Goal: Task Accomplishment & Management: Use online tool/utility

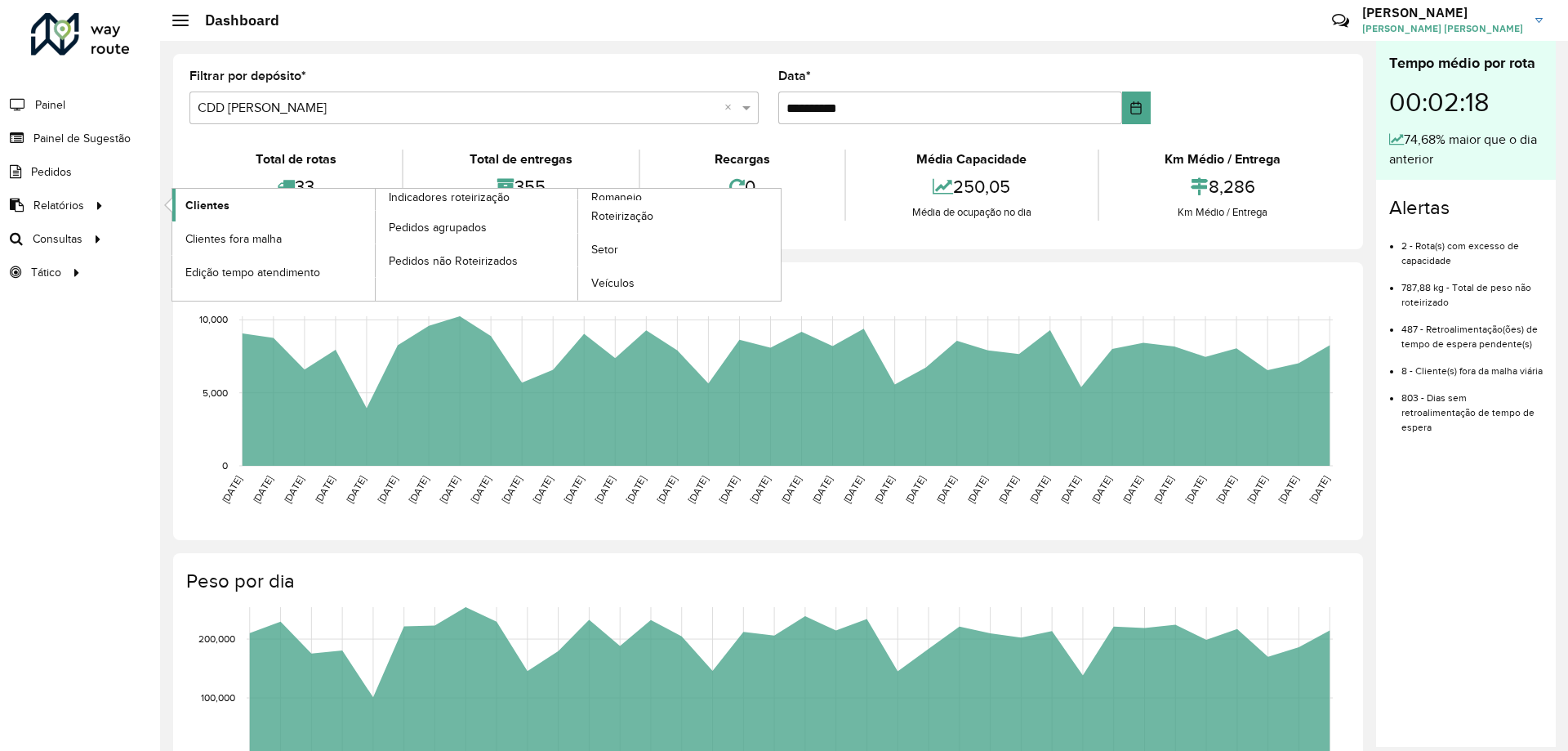
click at [229, 201] on link "Clientes" at bounding box center [273, 205] width 202 height 32
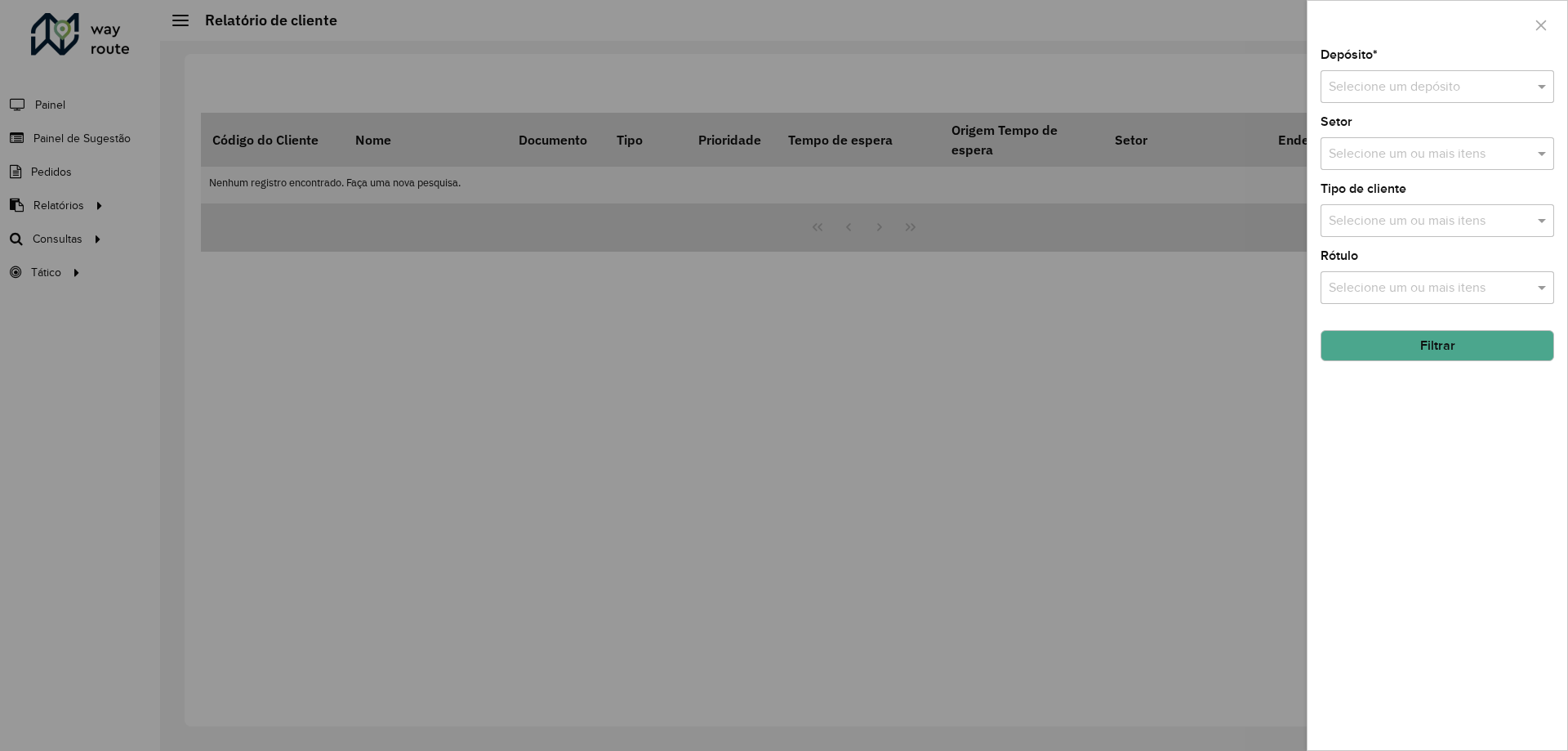
click at [1418, 82] on input "text" at bounding box center [1421, 88] width 185 height 20
click at [1382, 153] on div "CDD [PERSON_NAME]" at bounding box center [1437, 161] width 232 height 28
click at [1392, 211] on input "text" at bounding box center [1429, 221] width 209 height 20
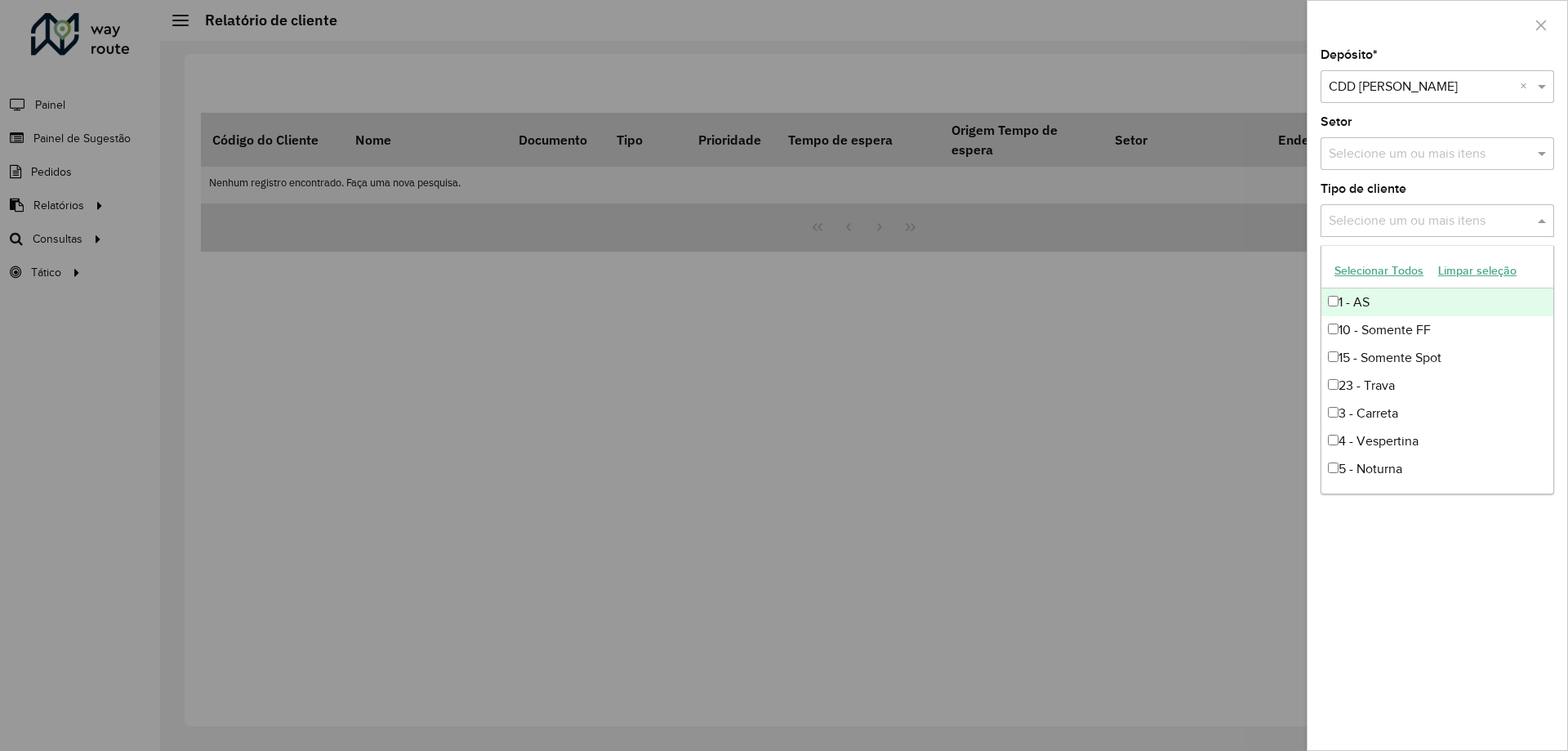
click at [1401, 203] on div "Tipo de cliente Selecione um ou mais itens" at bounding box center [1437, 210] width 234 height 54
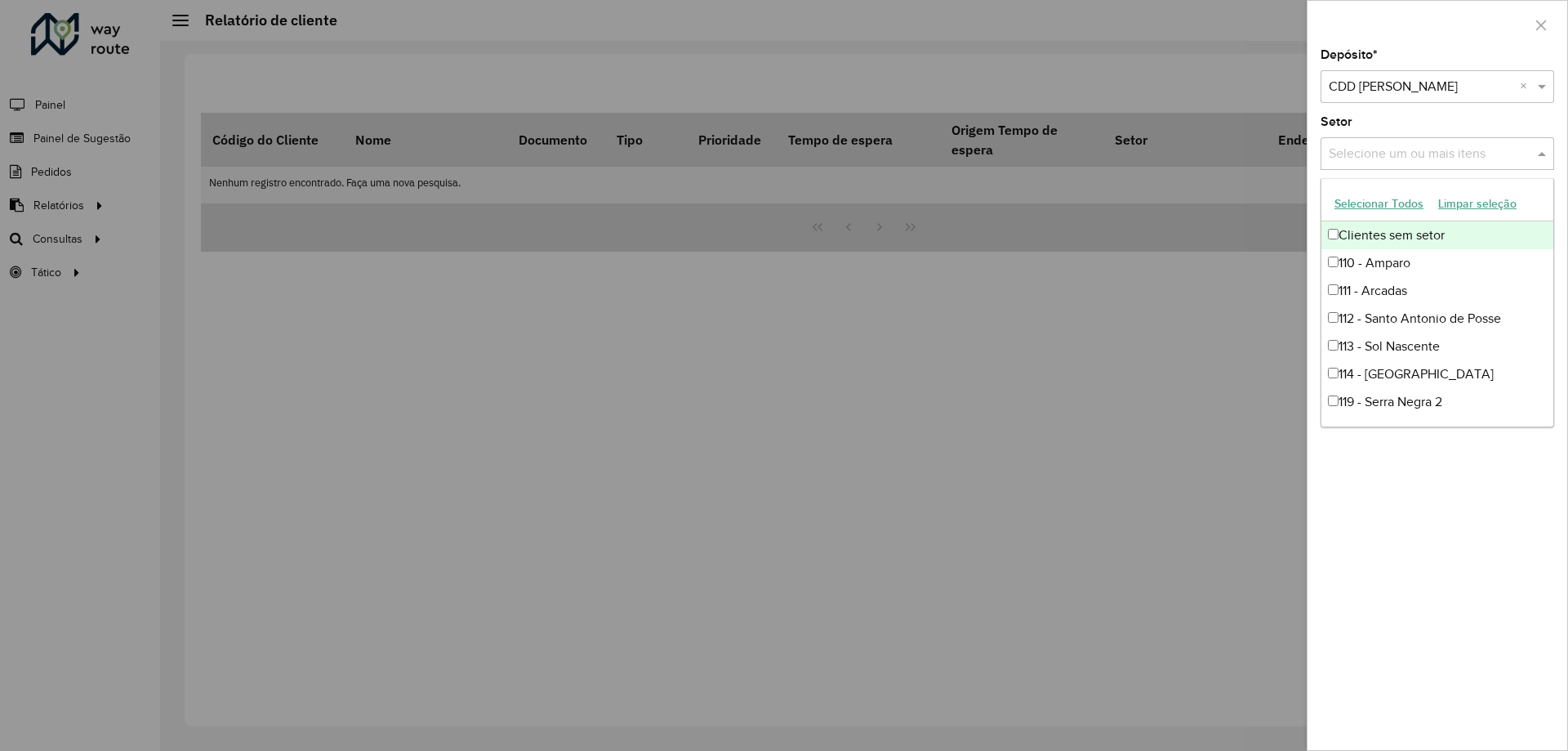
click at [1382, 148] on input "text" at bounding box center [1429, 154] width 209 height 20
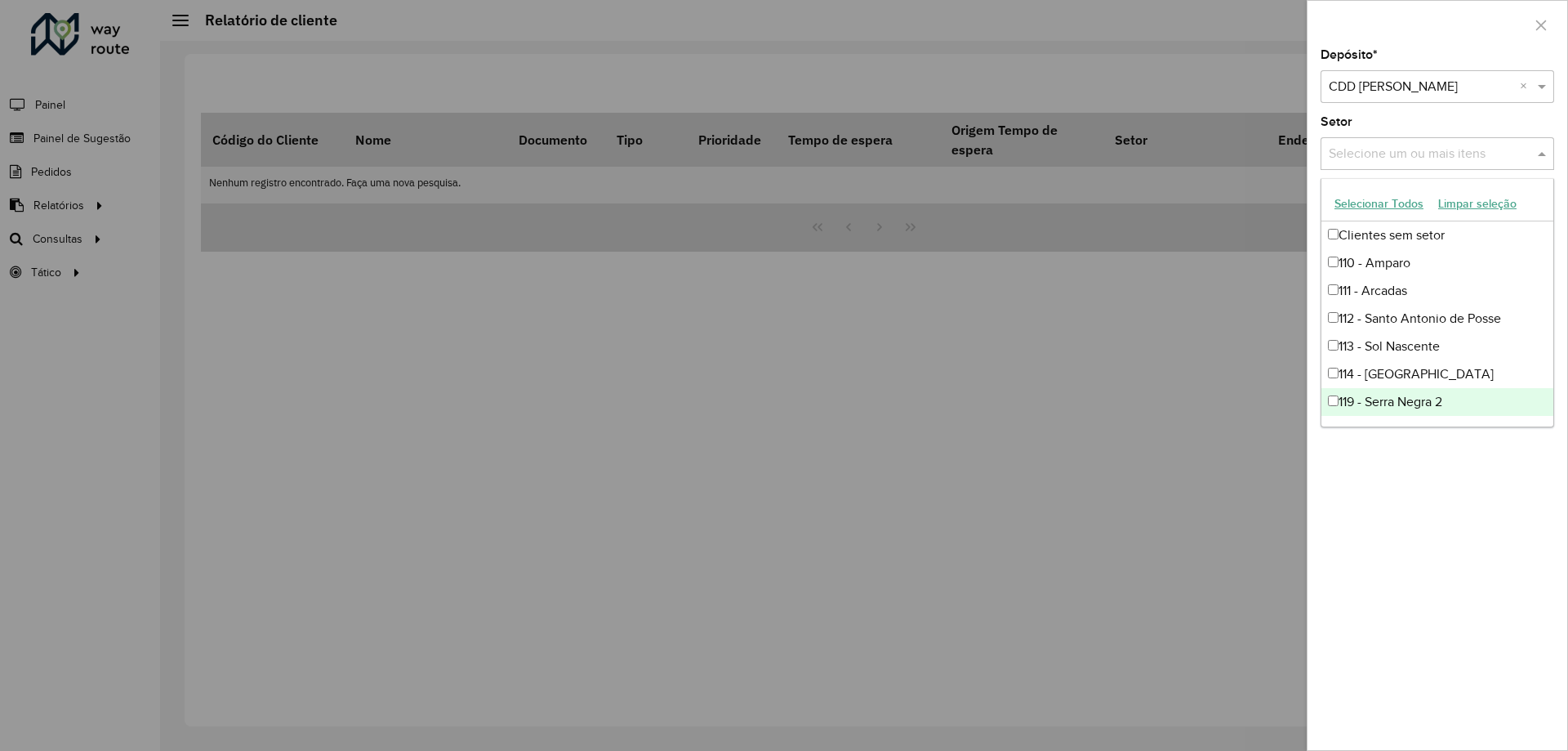
click at [1386, 515] on div "Depósito * Selecione um depósito × CDD Mogi Mirim × Setor Selecione um ou mais …" at bounding box center [1438, 400] width 260 height 701
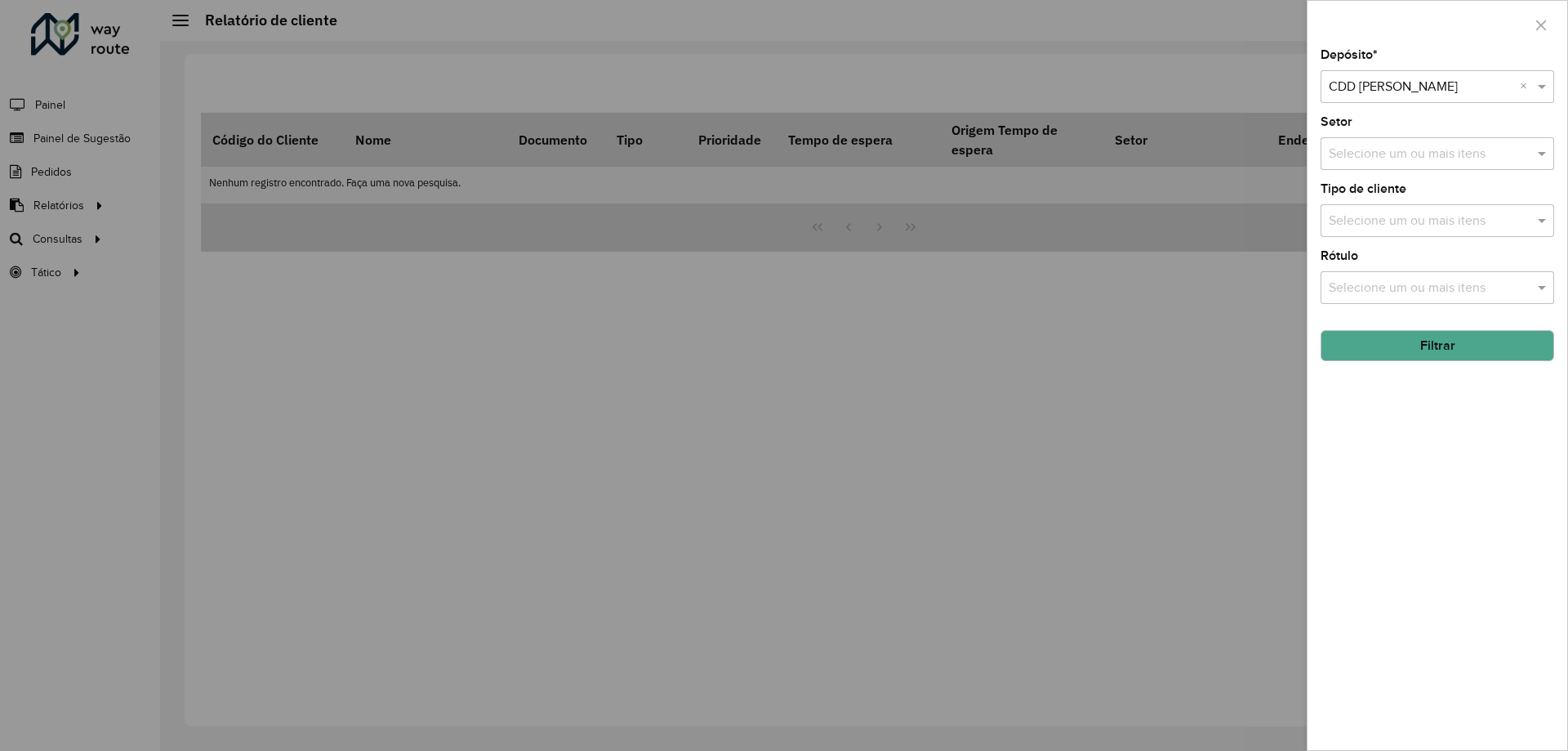
click at [1391, 266] on div "Rótulo Selecione um ou mais itens" at bounding box center [1437, 277] width 234 height 54
click at [1391, 285] on input "text" at bounding box center [1429, 289] width 209 height 20
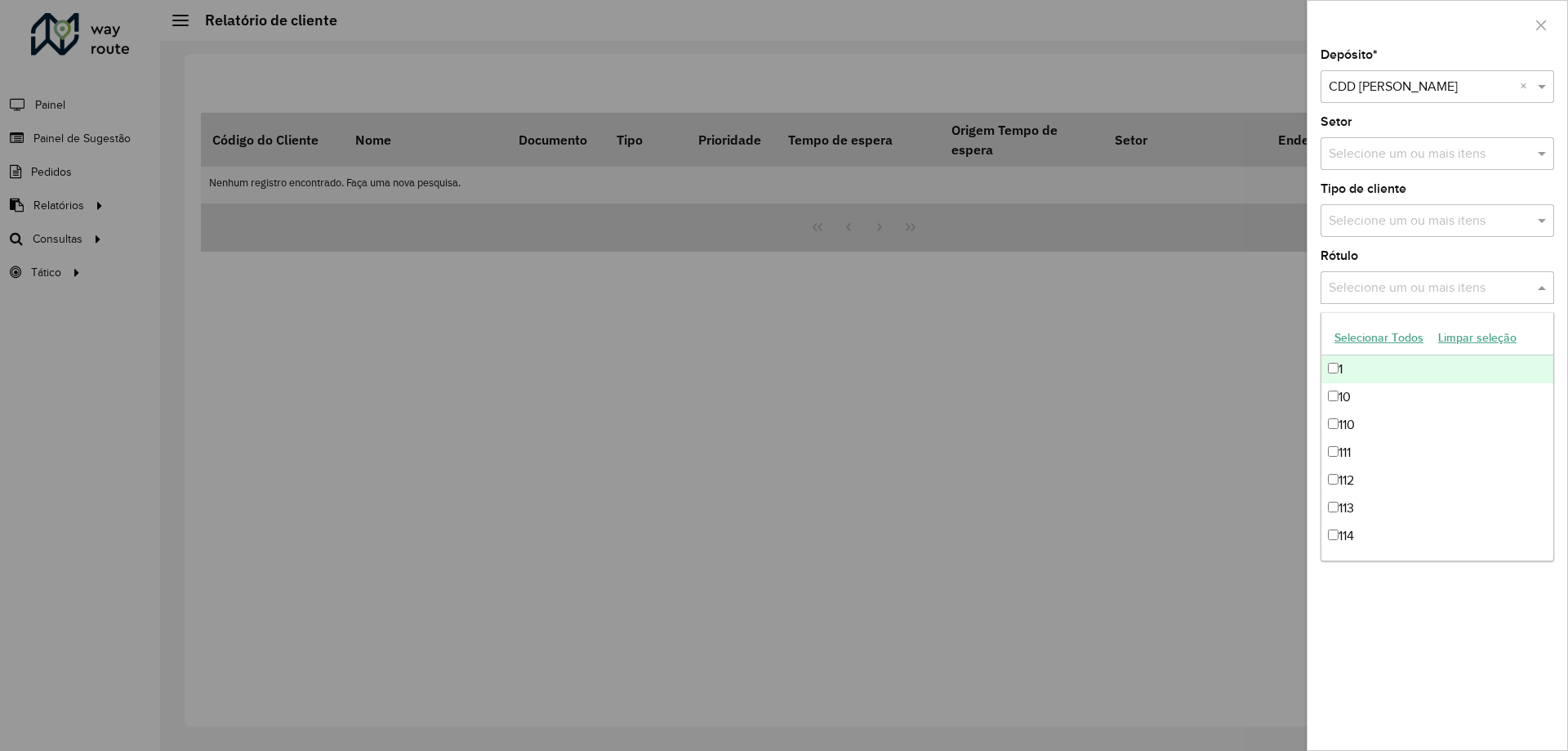
click at [1396, 255] on div "Rótulo Selecione um ou mais itens" at bounding box center [1437, 277] width 234 height 54
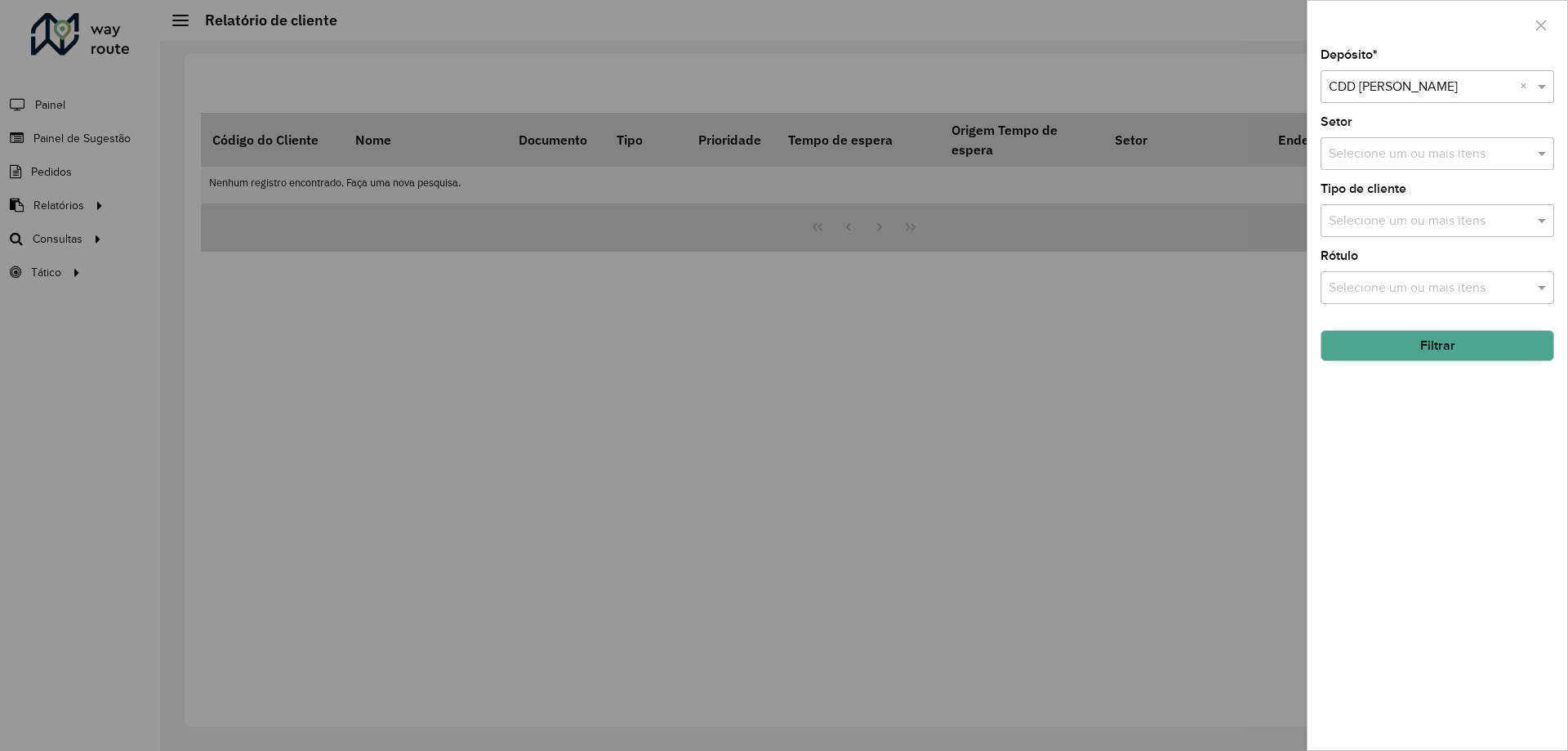
click at [1418, 339] on button "Filtrar" at bounding box center [1437, 345] width 234 height 31
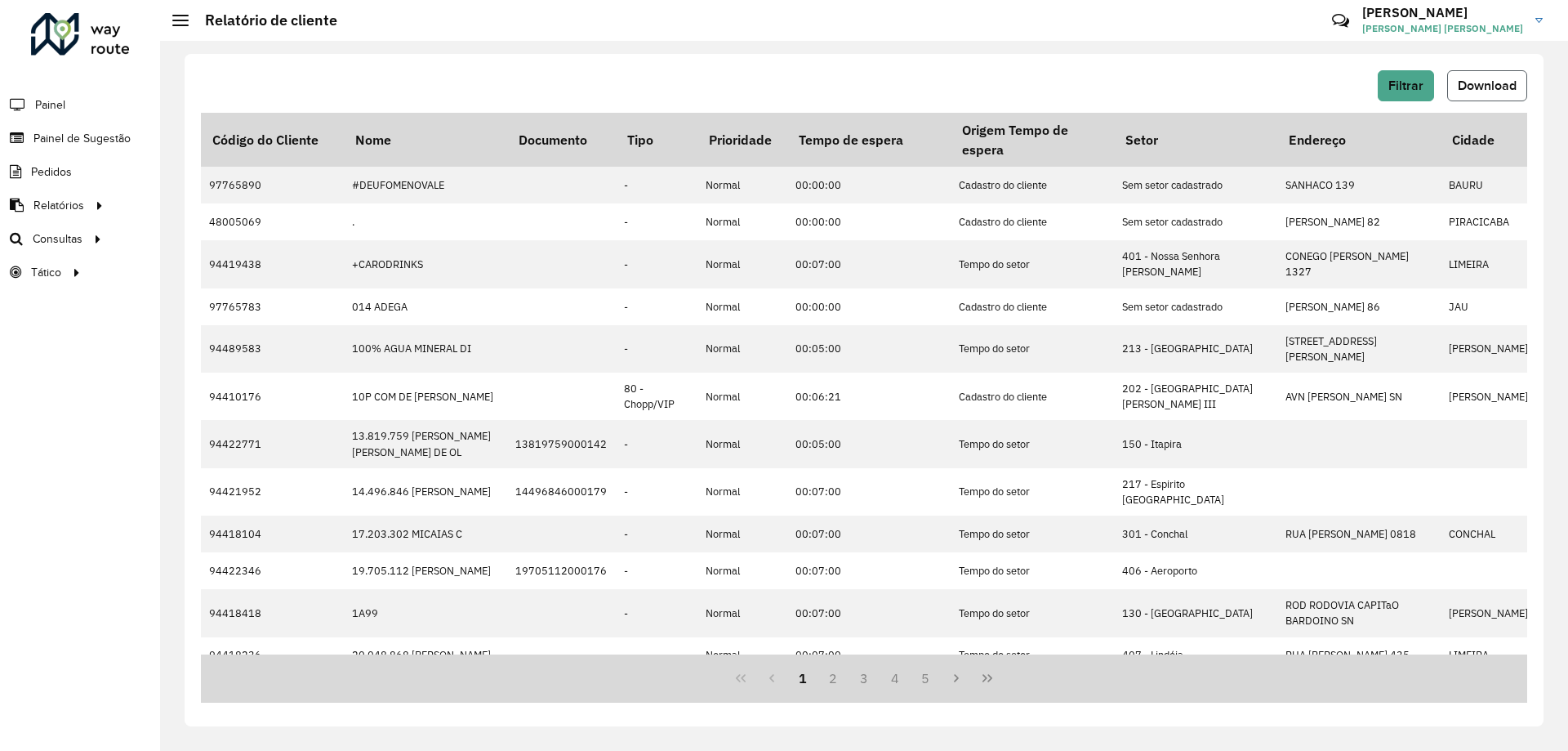
click at [1482, 90] on span "Download" at bounding box center [1487, 85] width 59 height 13
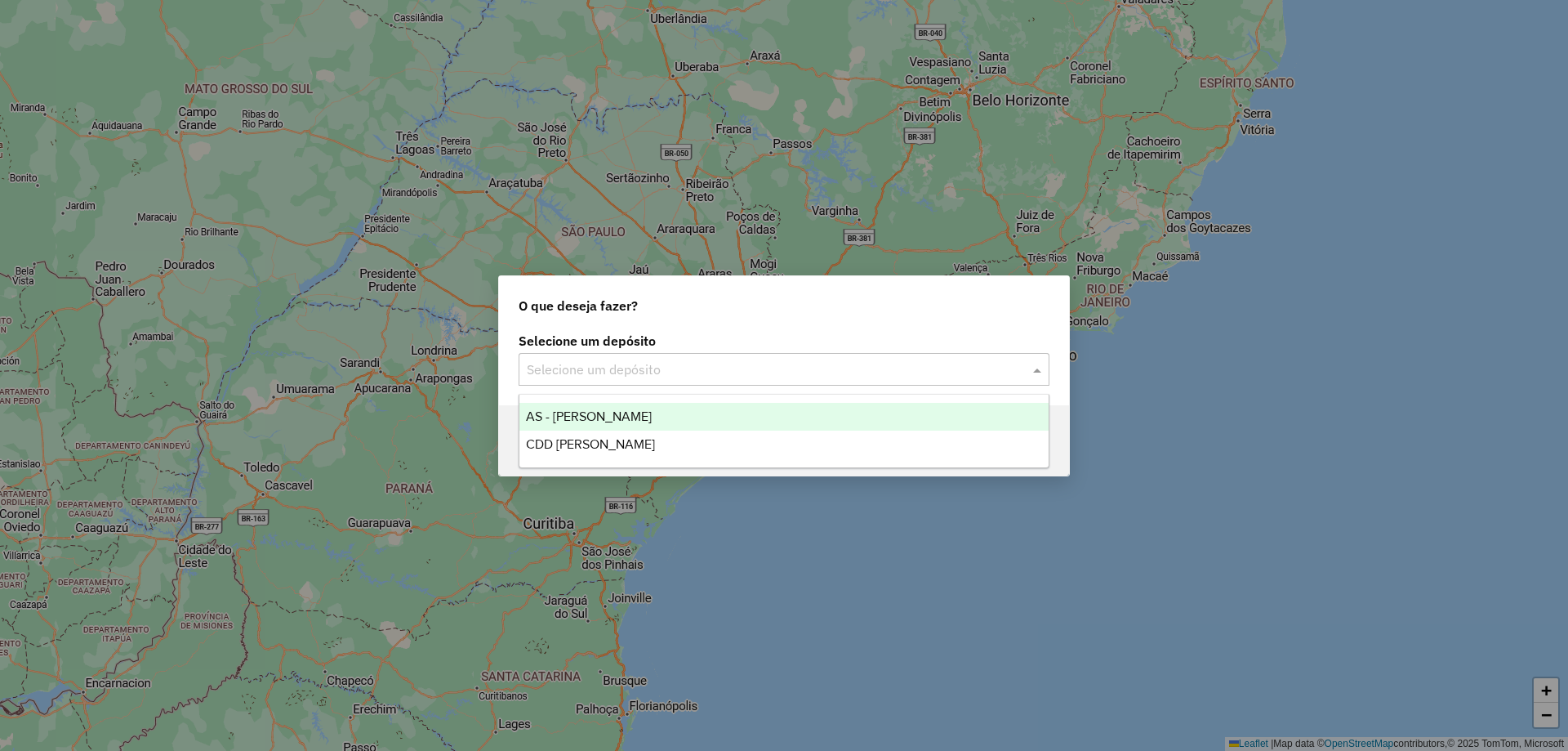
click at [708, 360] on input "text" at bounding box center [768, 370] width 482 height 20
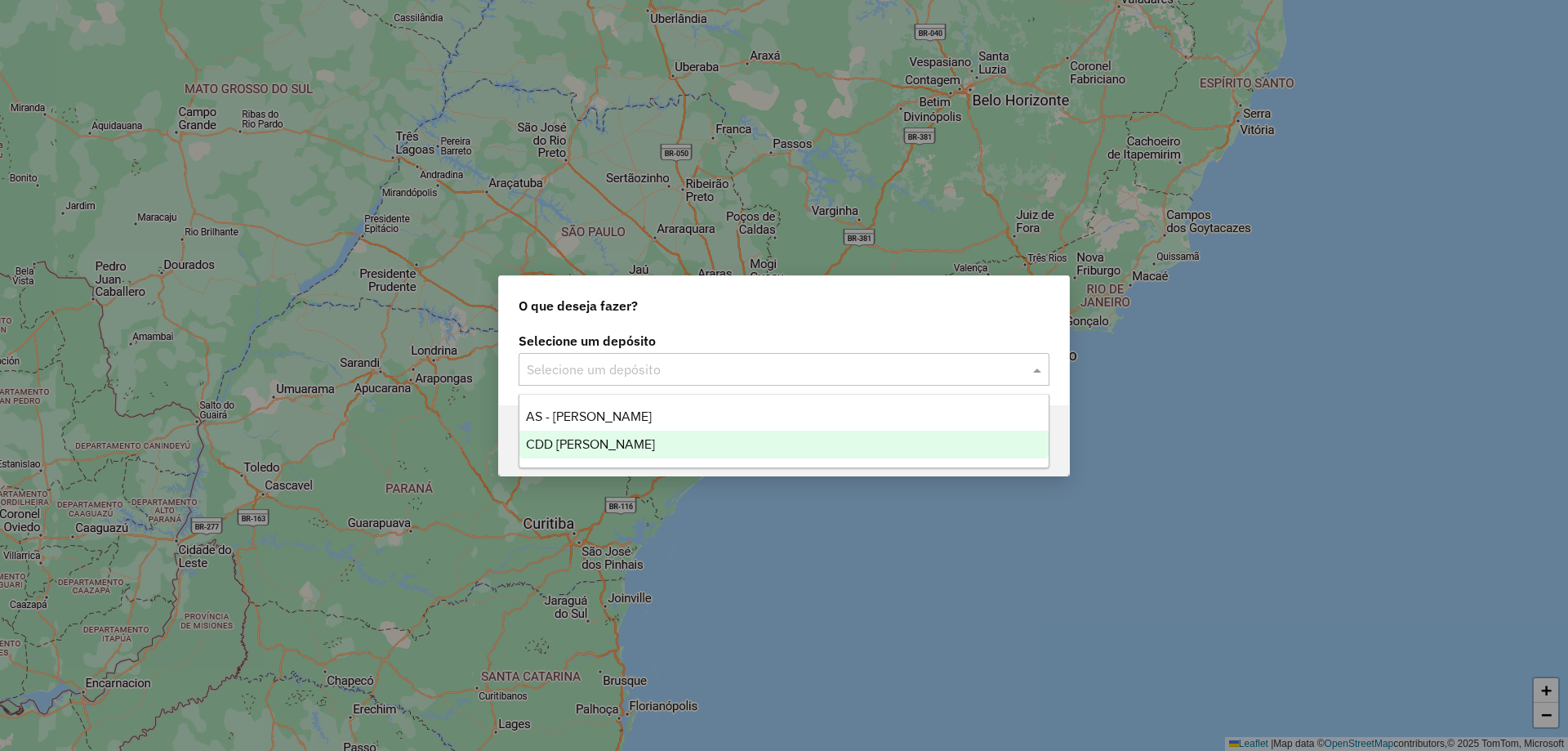
click at [673, 433] on div "CDD [PERSON_NAME]" at bounding box center [784, 444] width 530 height 28
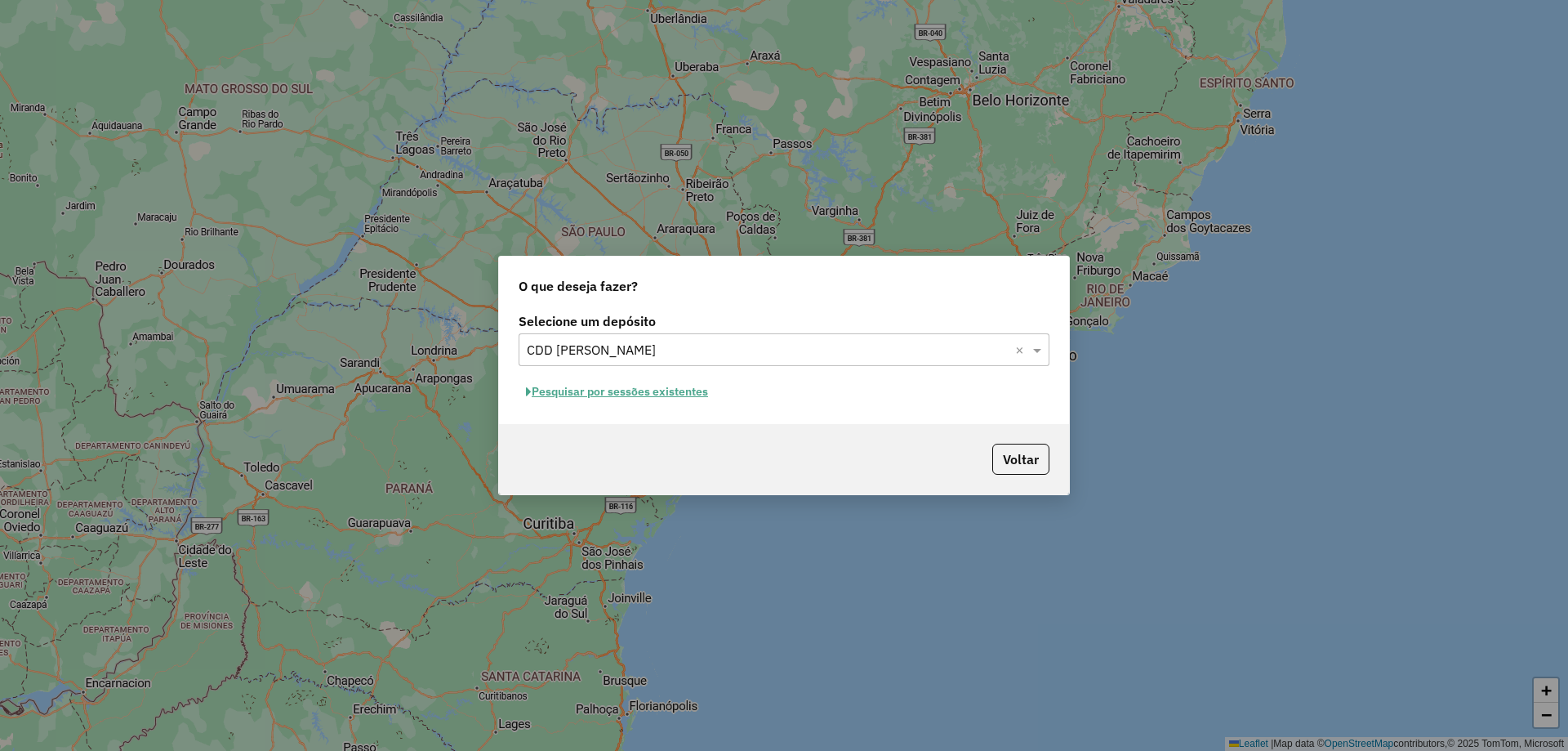
click at [681, 388] on button "Pesquisar por sessões existentes" at bounding box center [617, 392] width 197 height 25
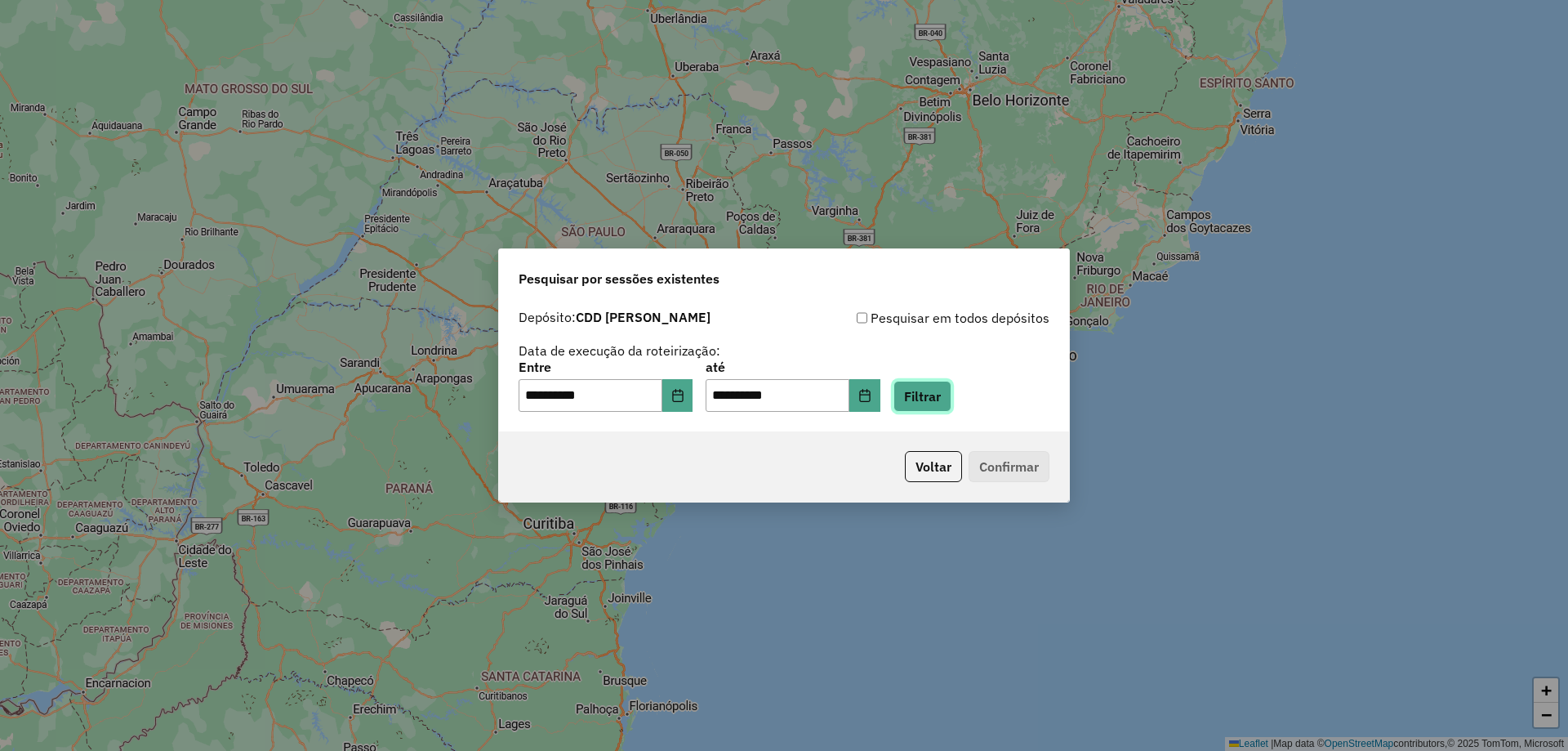
click at [931, 390] on button "Filtrar" at bounding box center [922, 396] width 58 height 31
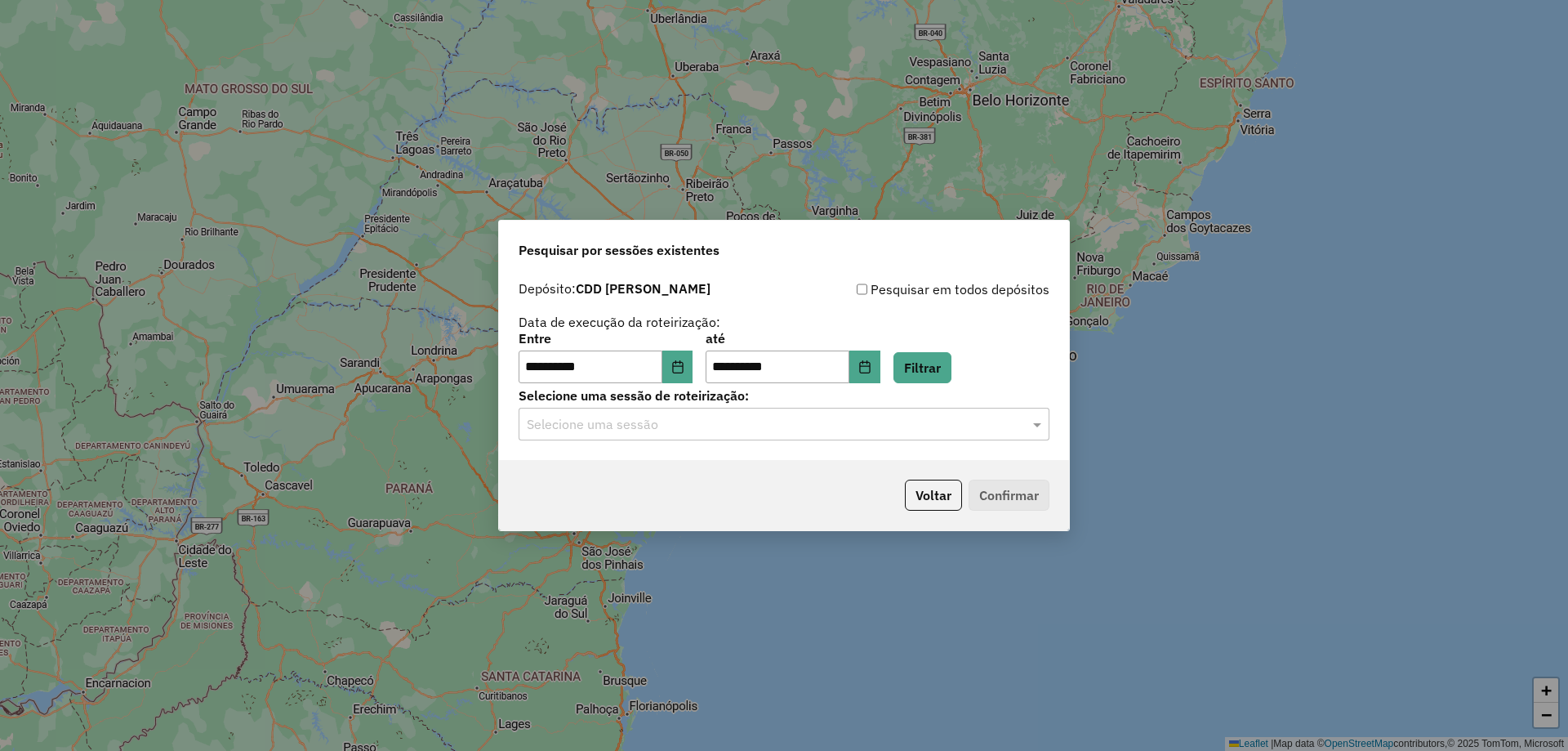
click at [846, 417] on input "text" at bounding box center [768, 425] width 482 height 20
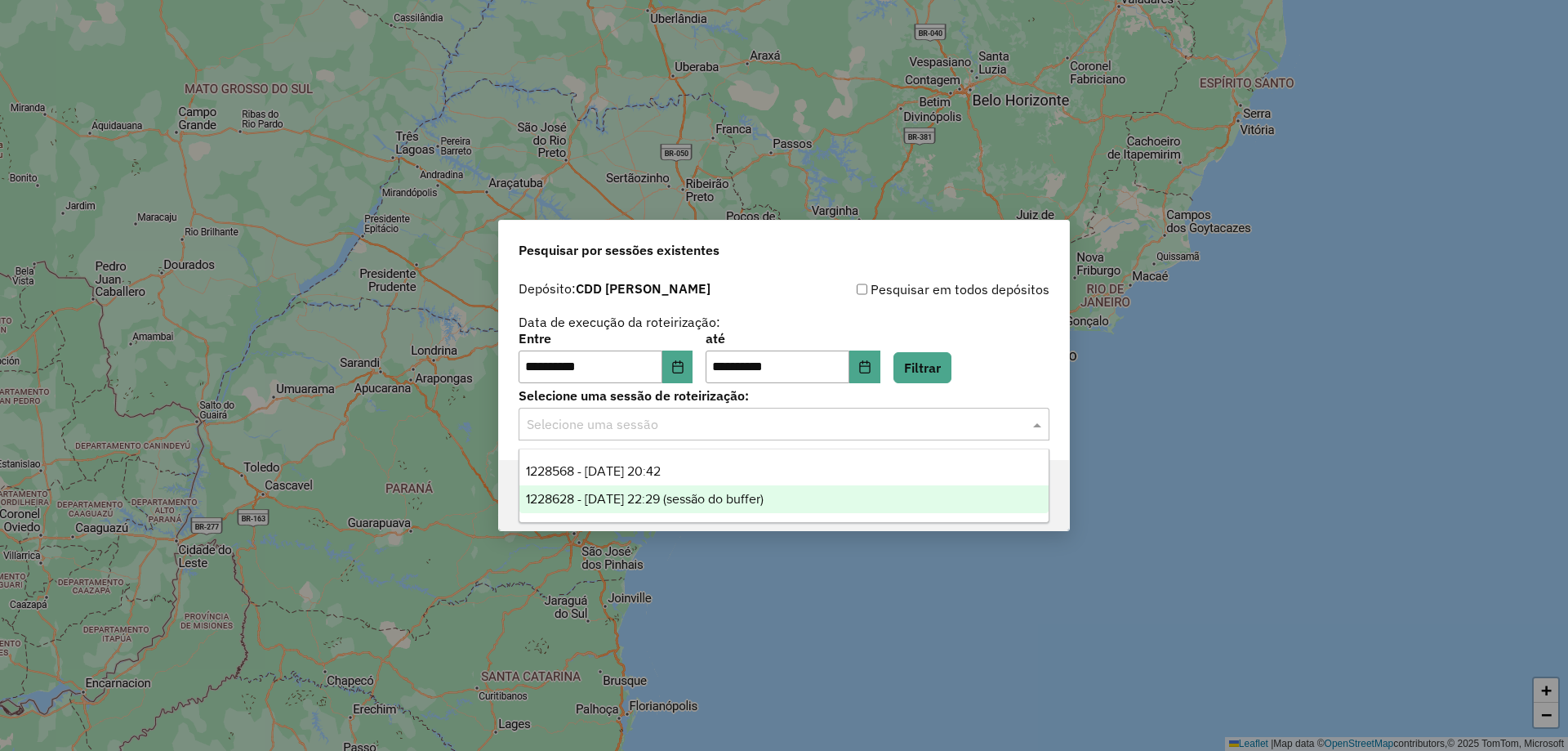
click at [679, 496] on span "1228628 - [DATE] 22:29 (sessão do buffer)" at bounding box center [644, 498] width 237 height 13
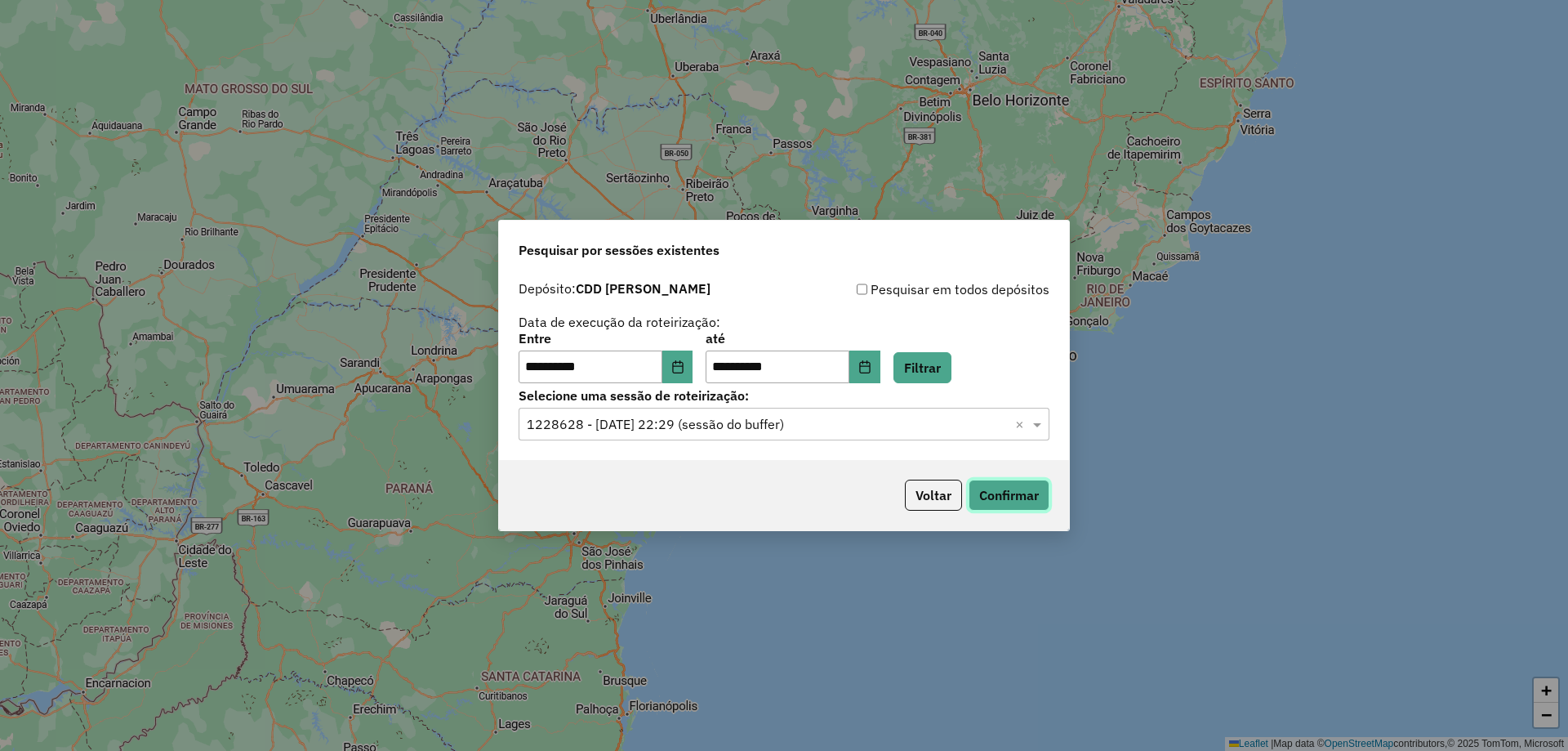
click at [986, 497] on button "Confirmar" at bounding box center [1009, 495] width 81 height 31
click at [942, 499] on button "Voltar" at bounding box center [934, 495] width 57 height 31
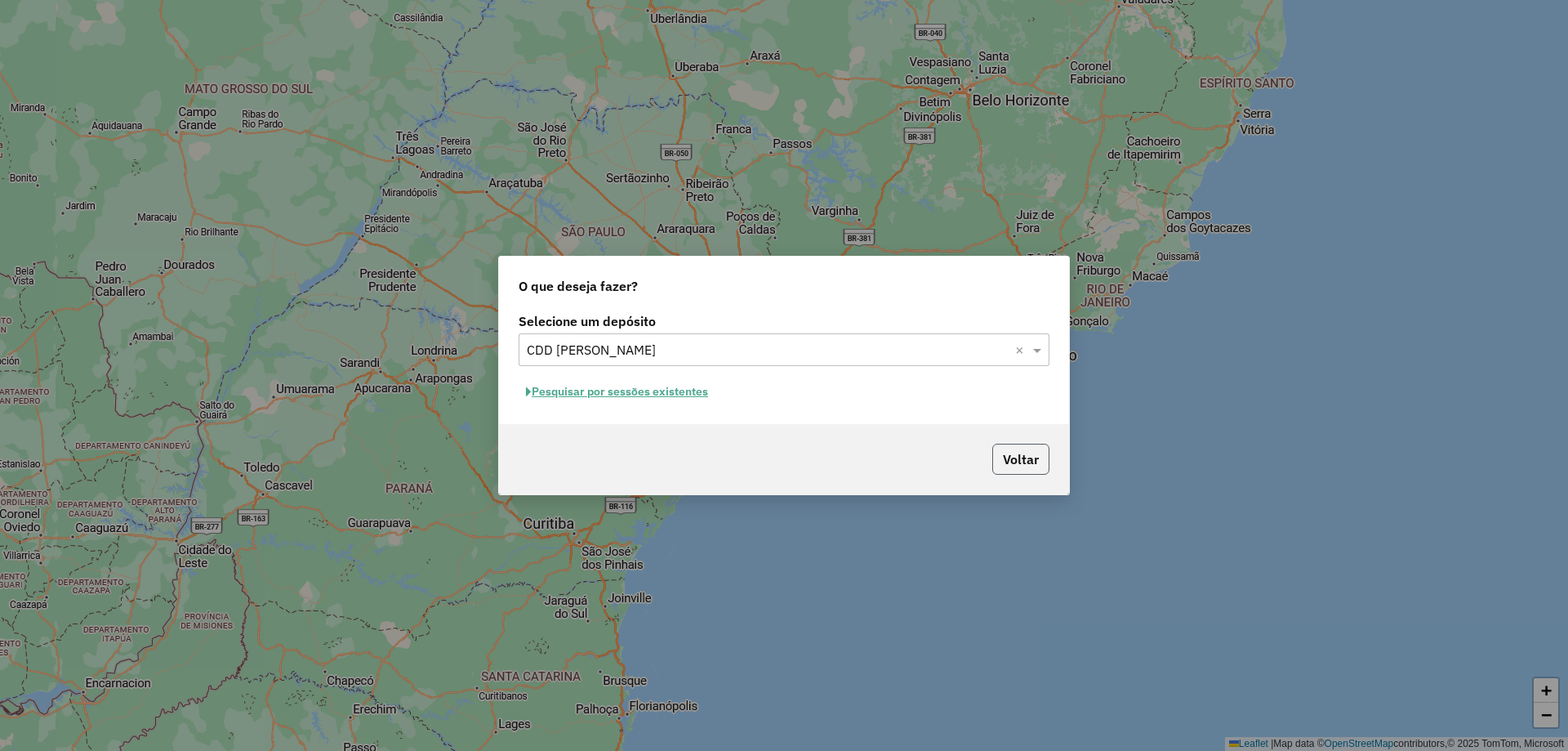
click at [1022, 454] on button "Voltar" at bounding box center [1021, 459] width 57 height 31
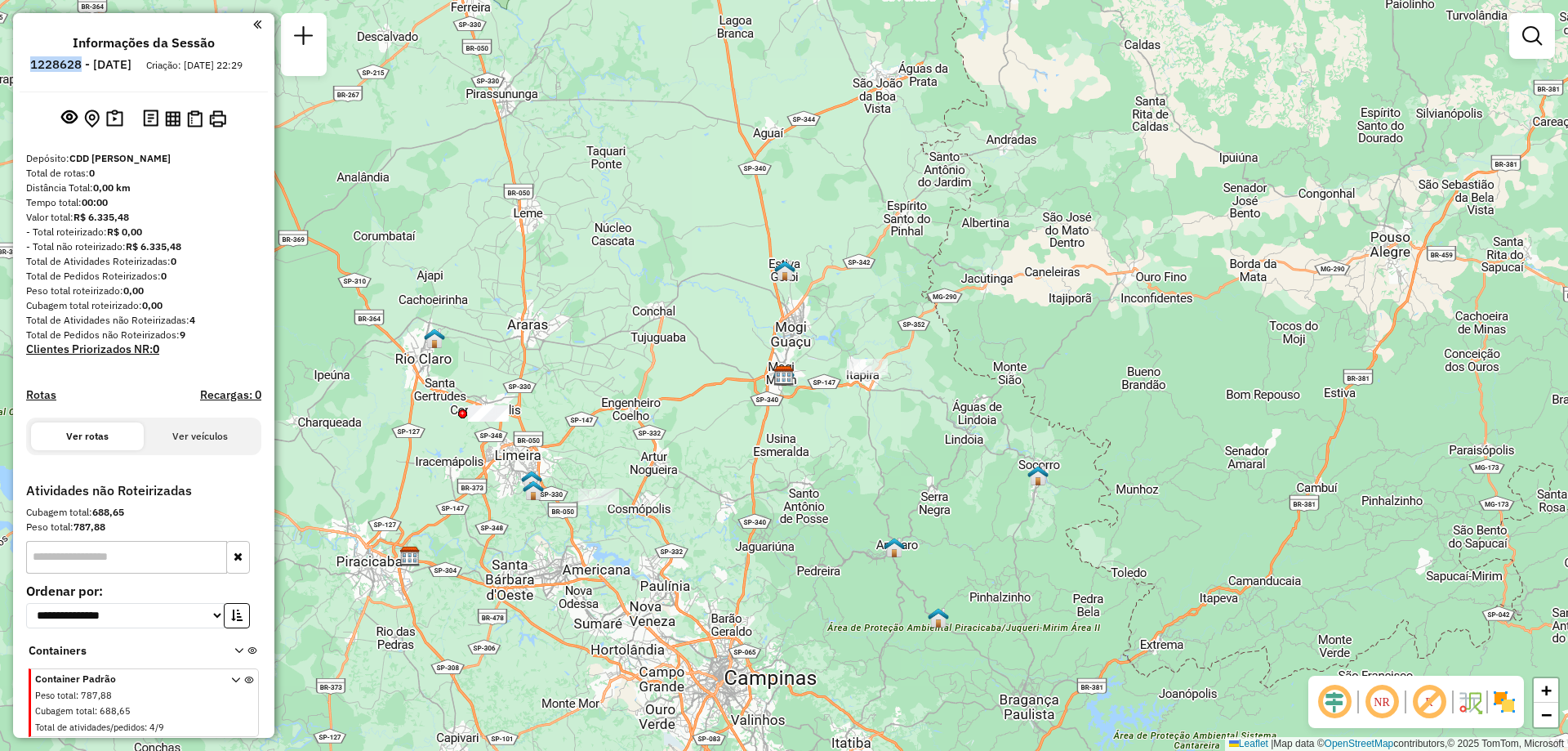
drag, startPoint x: 73, startPoint y: 63, endPoint x: 127, endPoint y: 69, distance: 54.3
click at [127, 69] on li "1228628 - [DATE]" at bounding box center [81, 68] width 109 height 22
copy h6 "1228628"
click at [236, 677] on span at bounding box center [242, 703] width 22 height 65
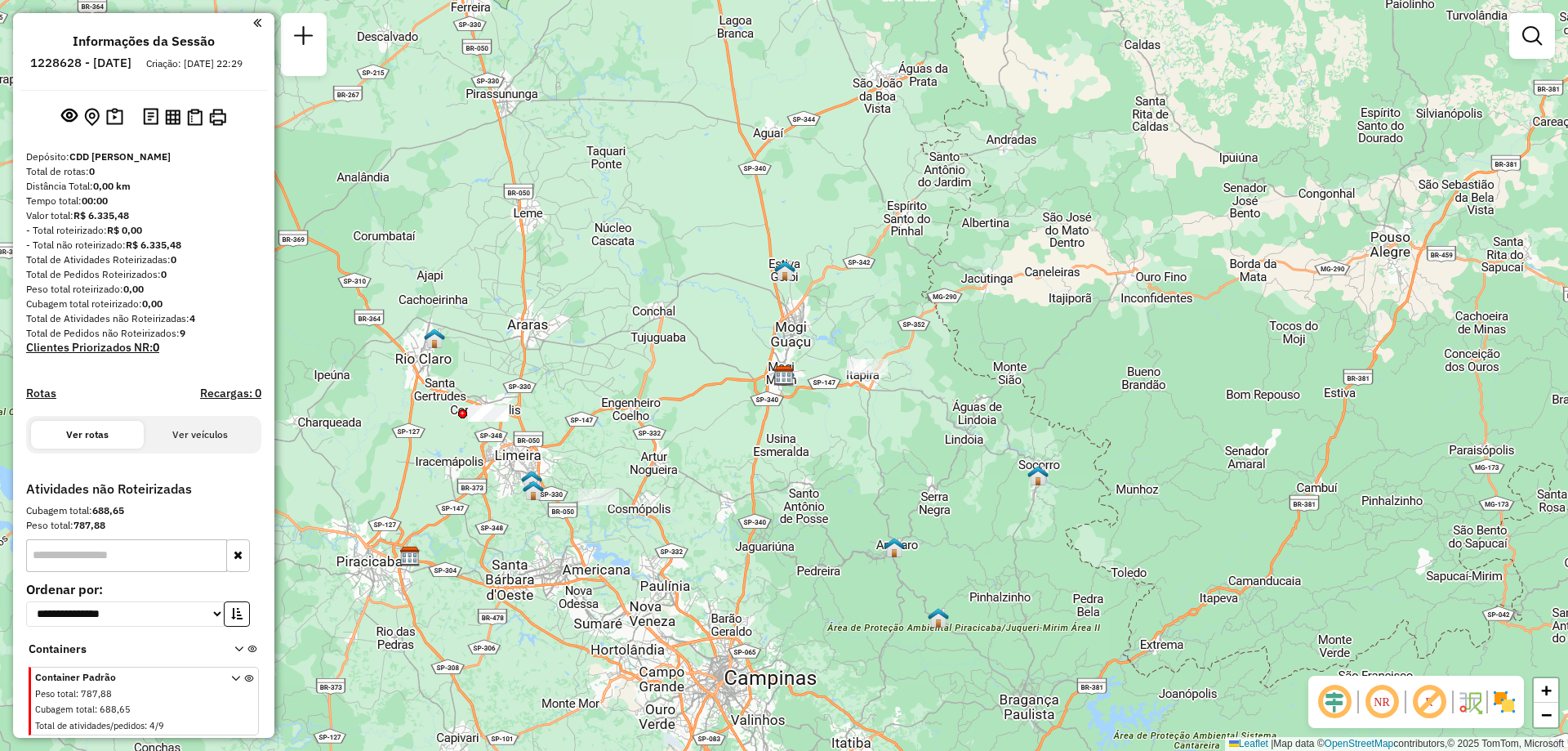
click at [236, 679] on span at bounding box center [242, 703] width 22 height 65
click at [231, 682] on icon at bounding box center [236, 704] width 9 height 61
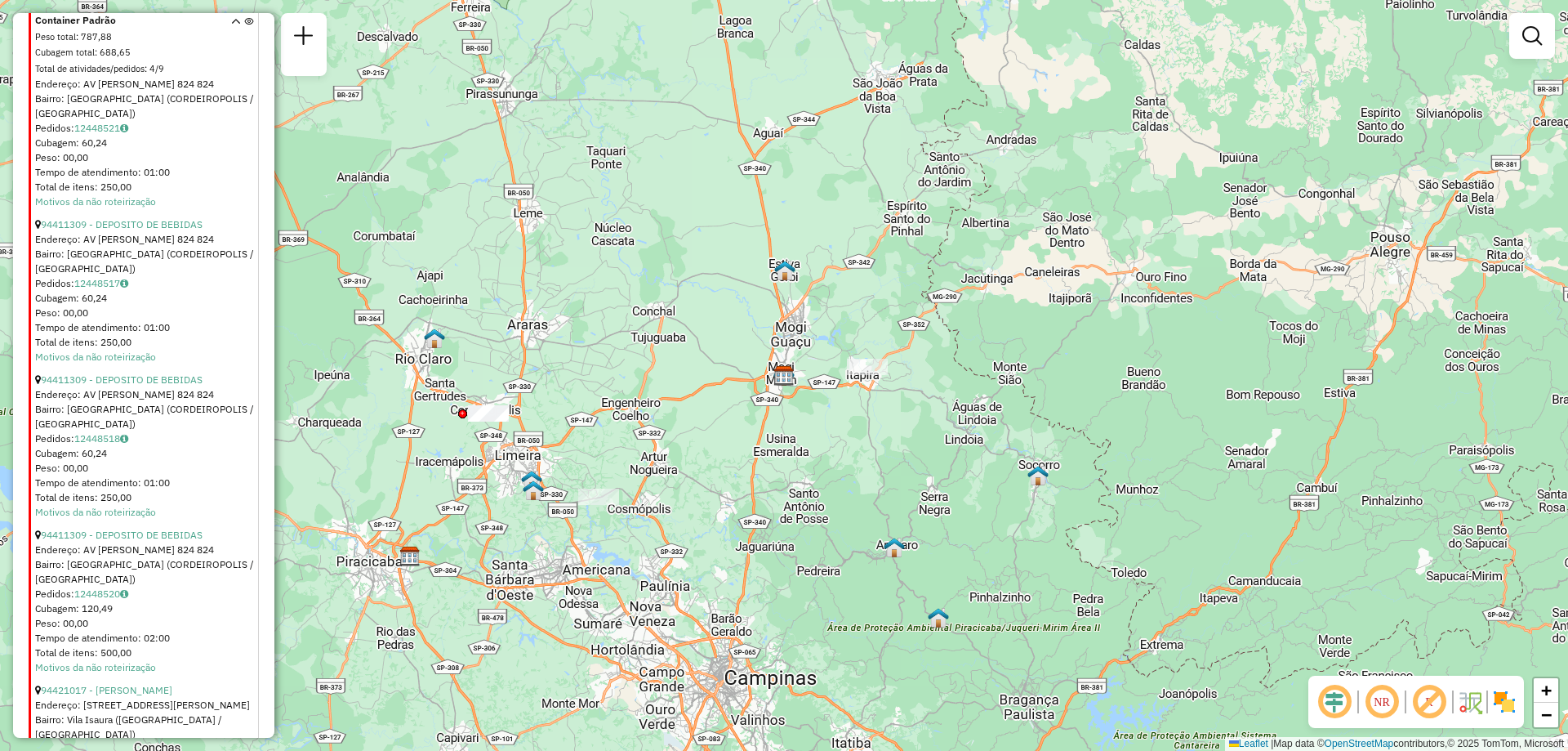
scroll to position [921, 0]
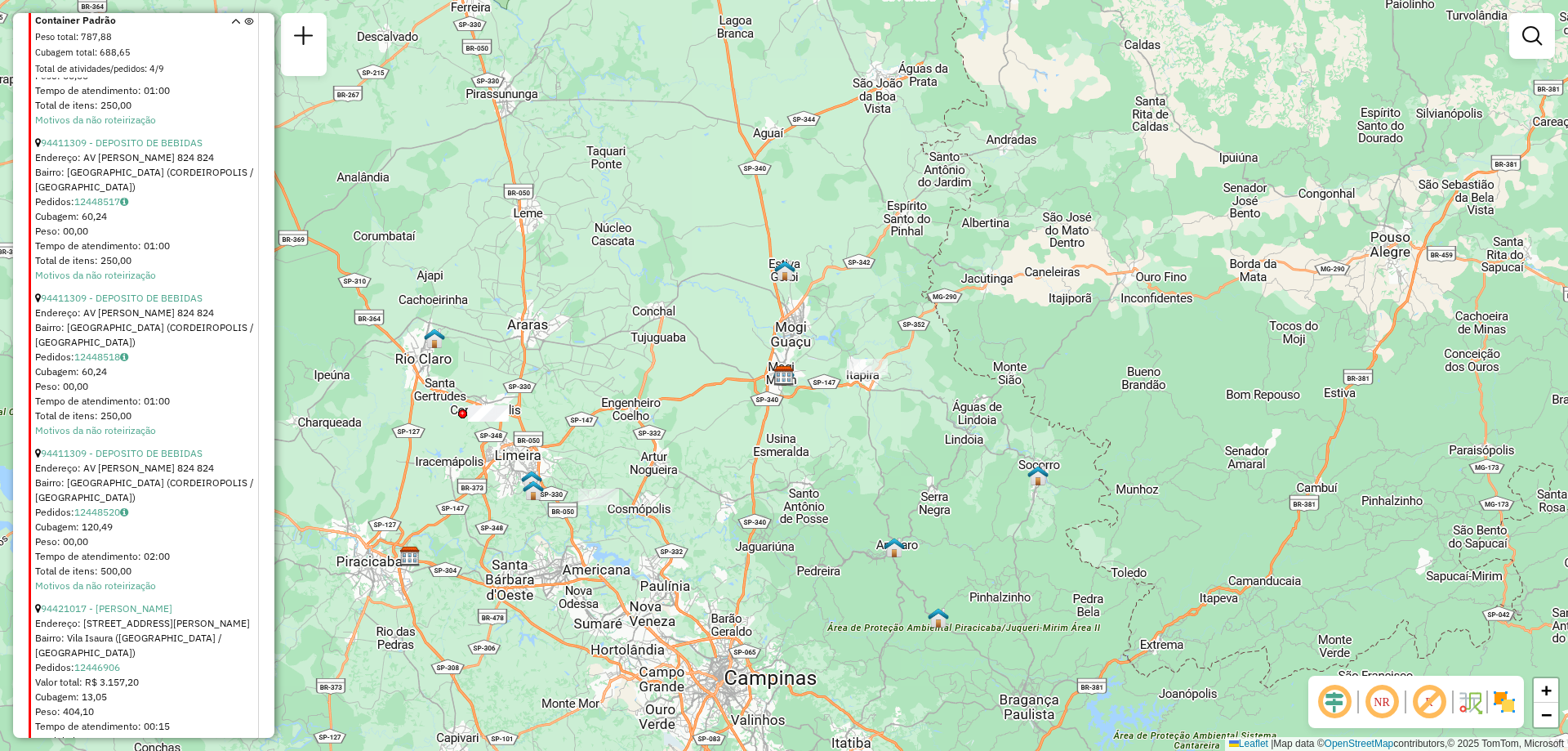
click at [144, 749] on link "Motivos da não roteirização" at bounding box center [95, 755] width 121 height 13
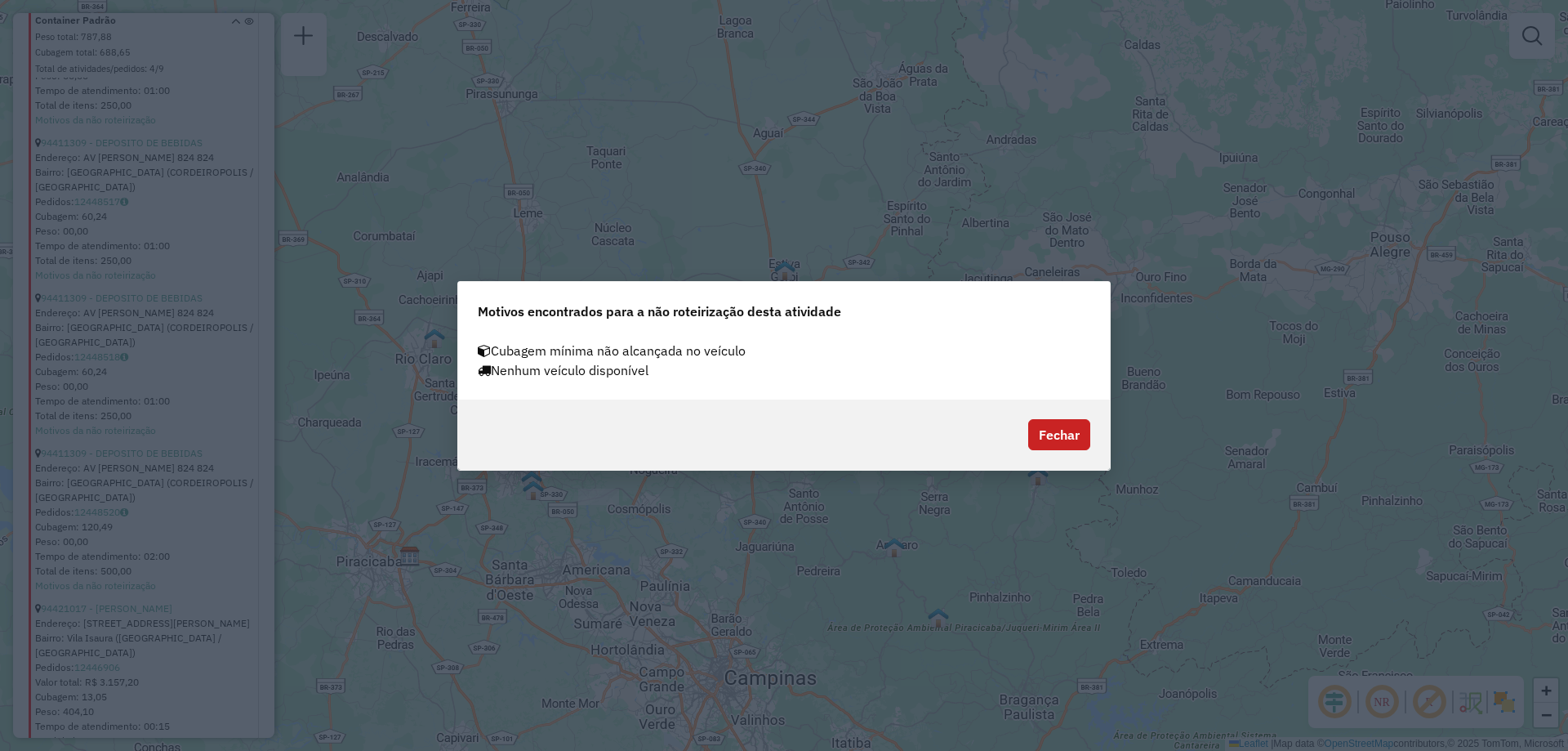
drag, startPoint x: 564, startPoint y: 367, endPoint x: 672, endPoint y: 364, distance: 108.0
click at [672, 364] on div "Nenhum veículo disponível" at bounding box center [784, 370] width 633 height 20
click at [661, 373] on div "Nenhum veículo disponível" at bounding box center [784, 370] width 633 height 20
drag, startPoint x: 651, startPoint y: 375, endPoint x: 498, endPoint y: 376, distance: 153.0
click at [498, 376] on div "Nenhum veículo disponível" at bounding box center [784, 370] width 633 height 20
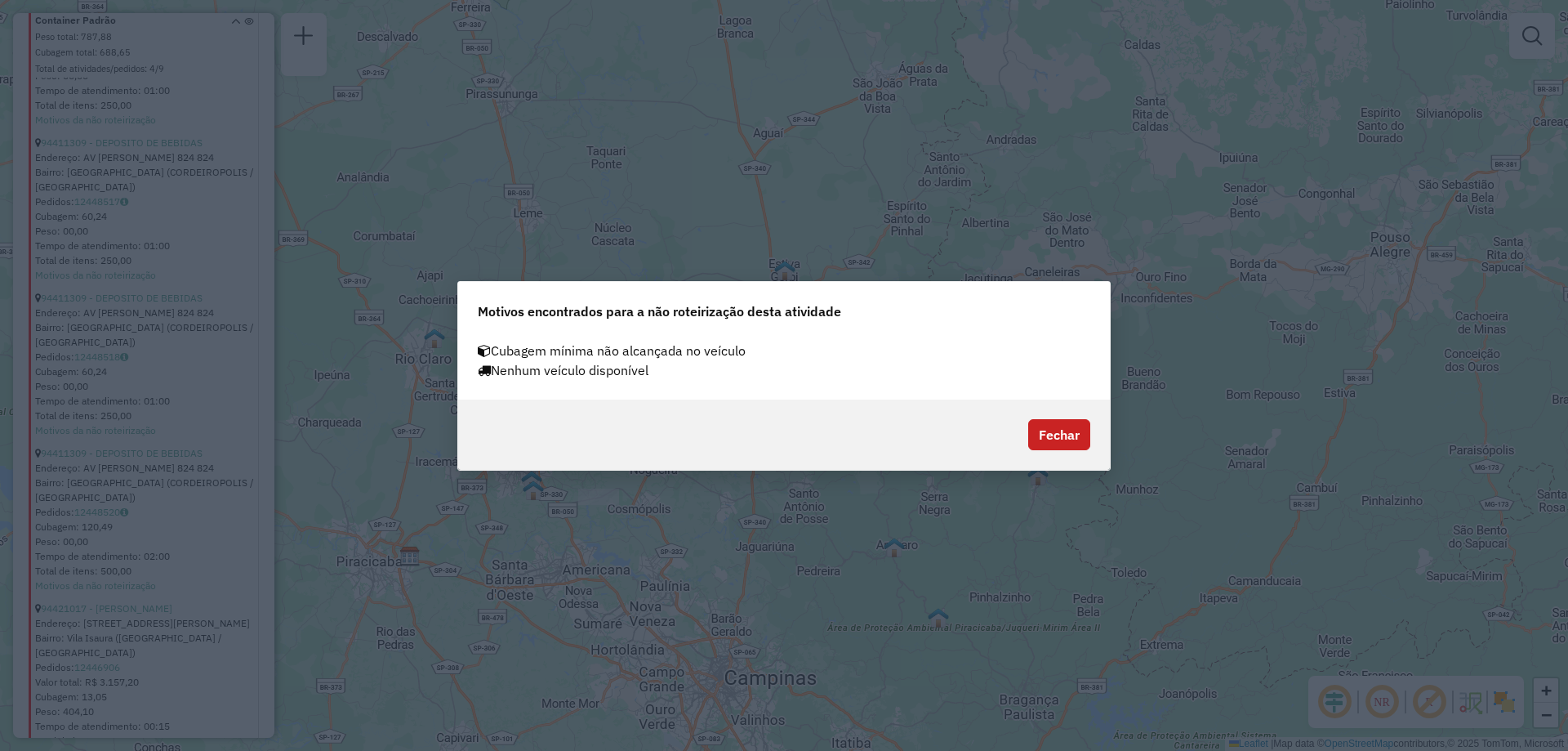
click at [540, 344] on div "Cubagem mínima não alcançada no veículo" at bounding box center [784, 350] width 633 height 20
drag, startPoint x: 496, startPoint y: 350, endPoint x: 752, endPoint y: 347, distance: 256.0
click at [752, 347] on div "Cubagem mínima não alcançada no veículo" at bounding box center [784, 350] width 633 height 20
drag, startPoint x: 744, startPoint y: 350, endPoint x: 484, endPoint y: 352, distance: 260.0
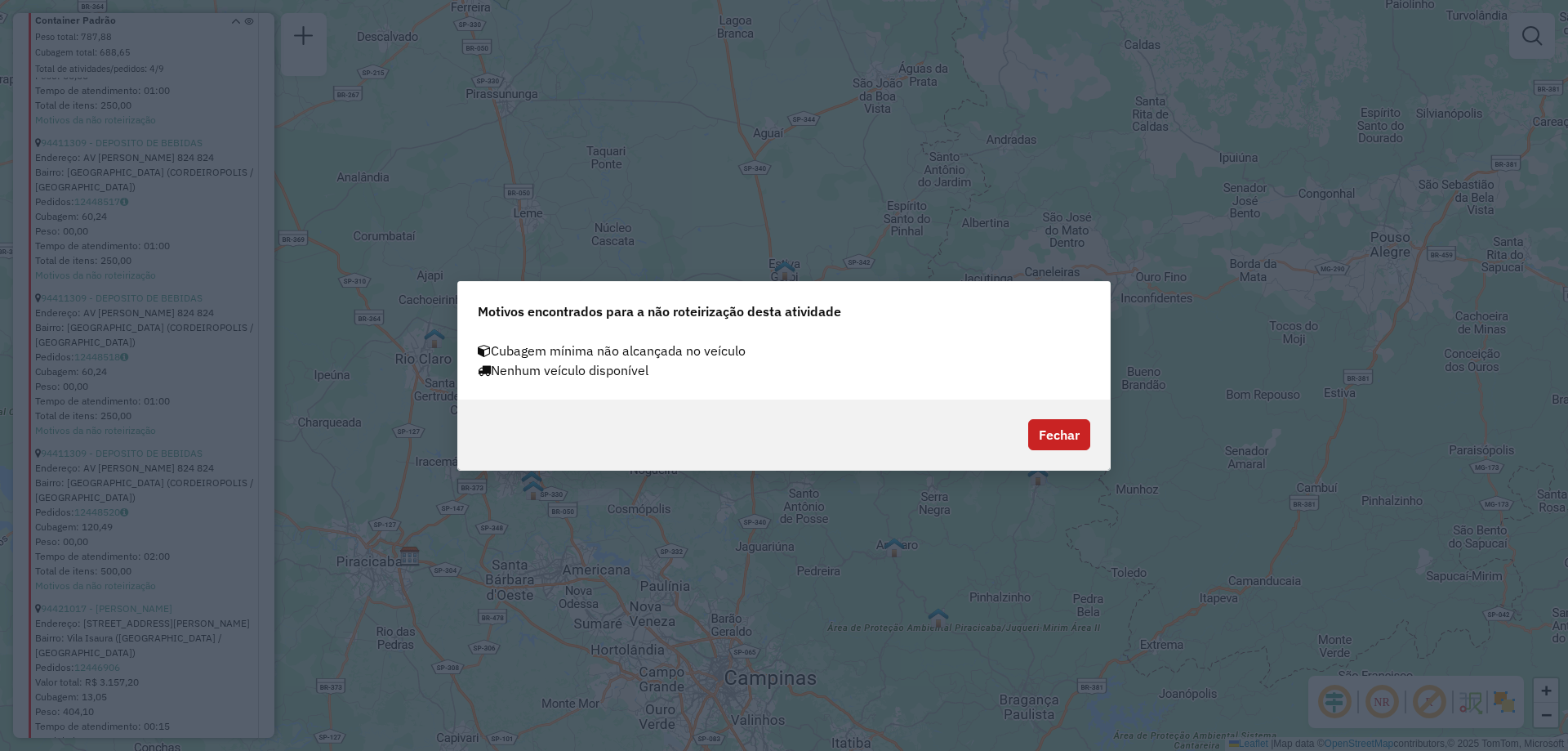
click at [484, 352] on div "Cubagem mínima não alcançada no veículo" at bounding box center [784, 350] width 633 height 20
click at [496, 350] on div "Cubagem mínima não alcançada no veículo" at bounding box center [784, 350] width 633 height 20
drag, startPoint x: 496, startPoint y: 350, endPoint x: 748, endPoint y: 353, distance: 252.0
click at [748, 353] on div "Cubagem mínima não alcançada no veículo" at bounding box center [784, 350] width 633 height 20
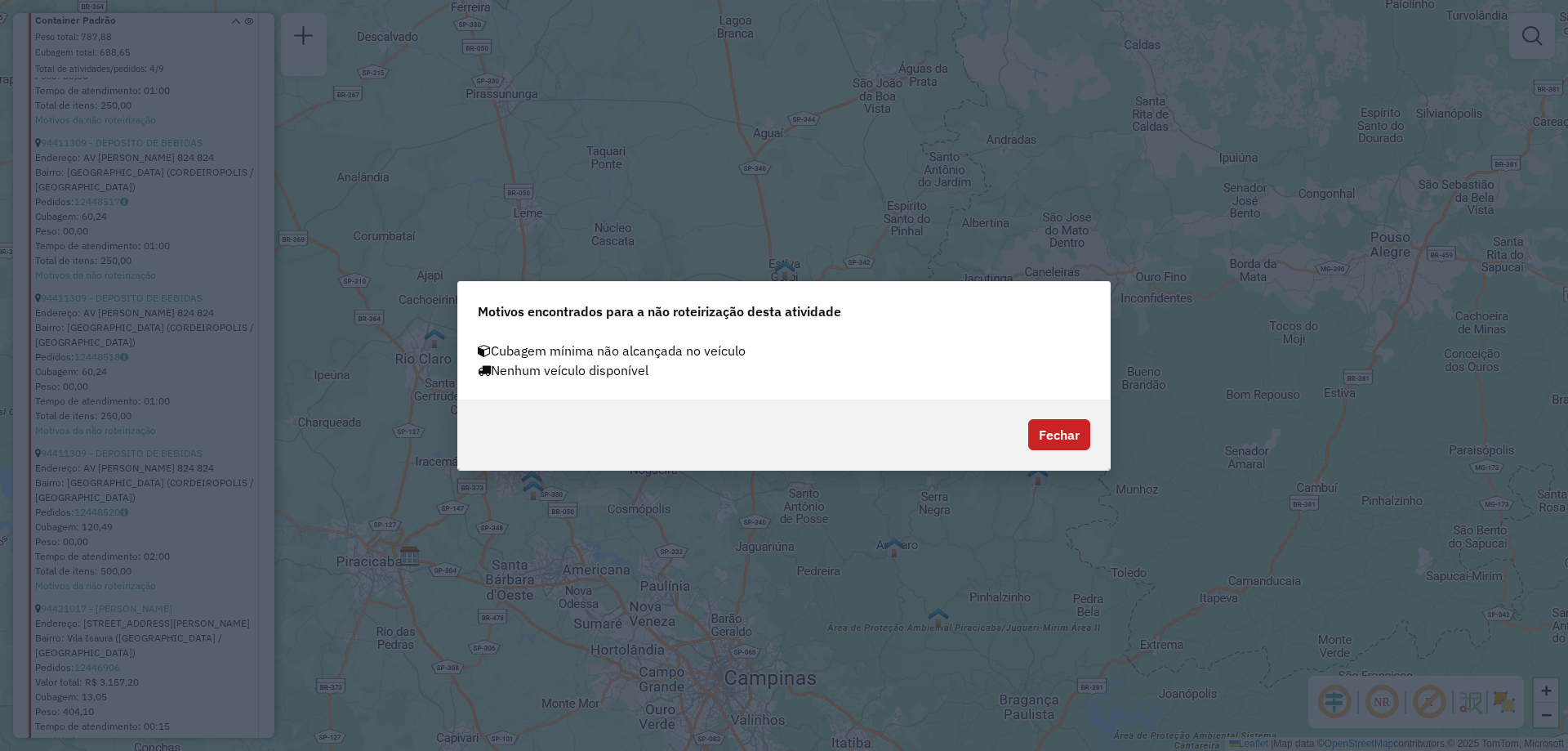
drag, startPoint x: 659, startPoint y: 367, endPoint x: 485, endPoint y: 347, distance: 175.1
click at [485, 347] on div "Cubagem mínima não alcançada no veículo Nenhum veículo disponível" at bounding box center [784, 360] width 633 height 39
click at [500, 347] on div "Cubagem mínima não alcançada no veículo" at bounding box center [784, 350] width 633 height 20
click at [1055, 443] on button "Fechar" at bounding box center [1059, 435] width 62 height 31
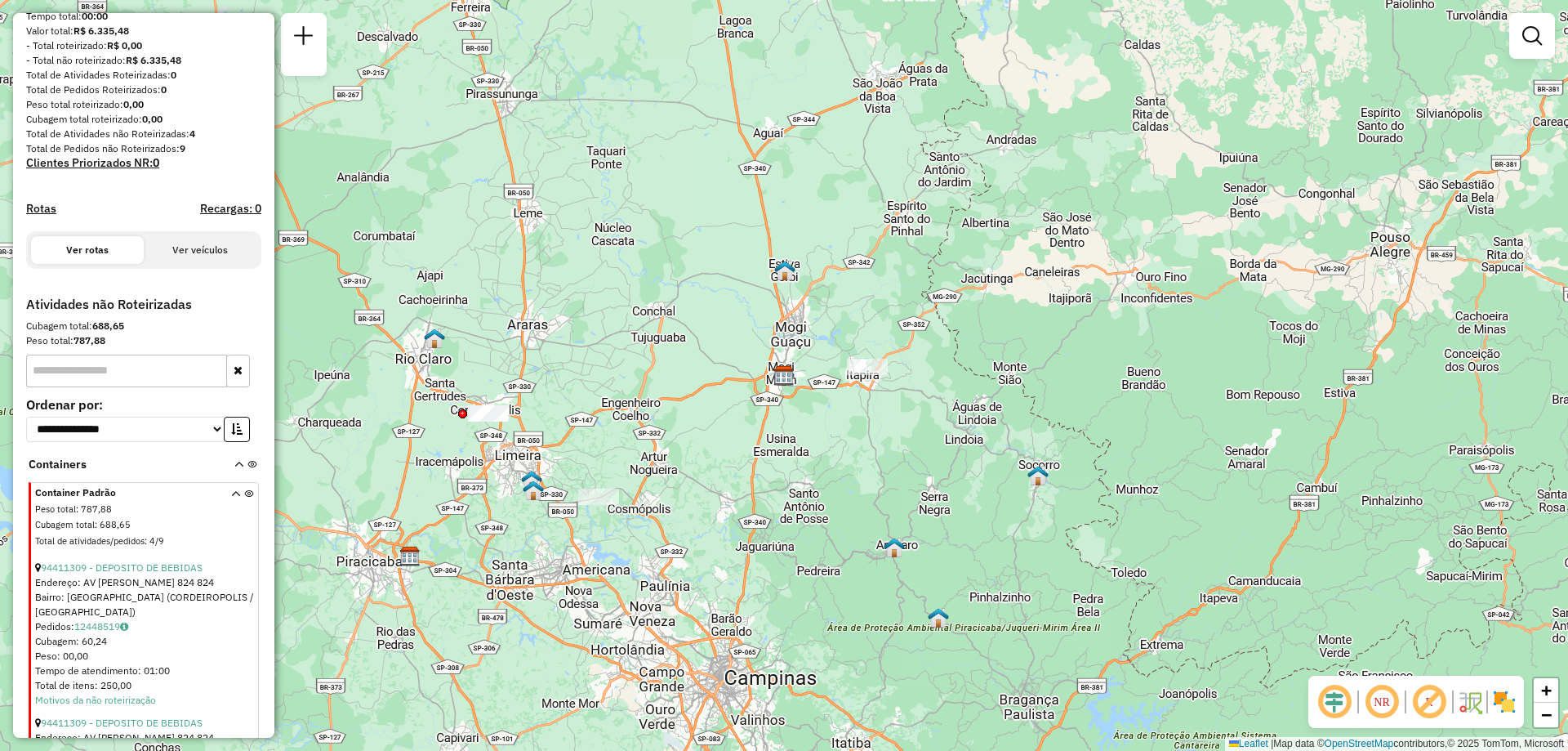
scroll to position [0, 0]
